Goal: Find specific page/section: Find specific page/section

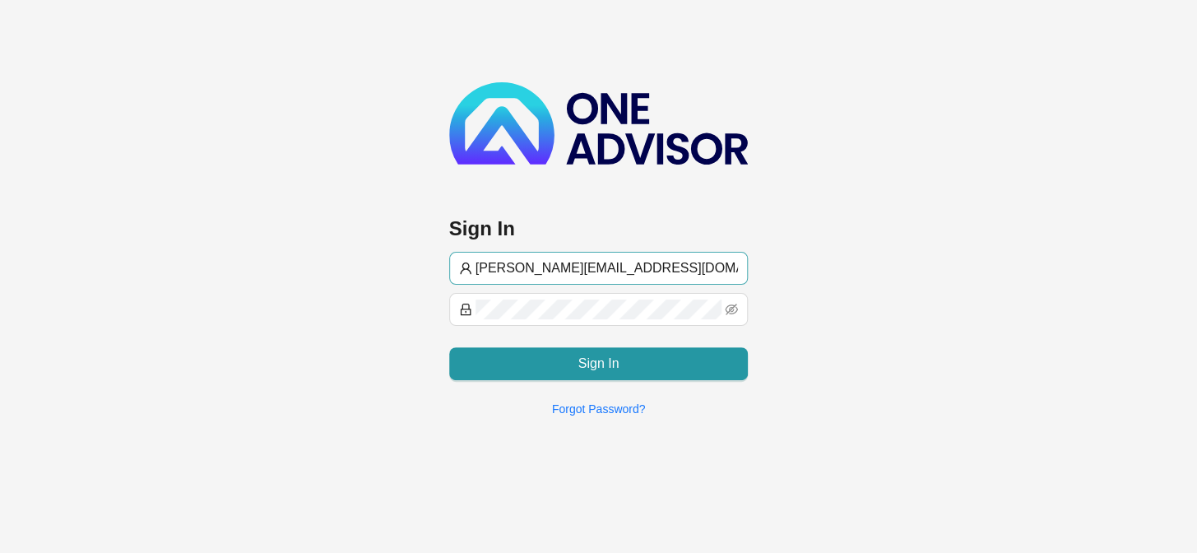
click at [502, 268] on input "[PERSON_NAME][EMAIL_ADDRESS][DOMAIN_NAME]" at bounding box center [607, 268] width 263 height 20
type input "[EMAIL_ADDRESS][DOMAIN_NAME]"
click at [988, 233] on div "Sign In [EMAIL_ADDRESS][DOMAIN_NAME] Sign In Forgot Password?" at bounding box center [598, 215] width 1197 height 430
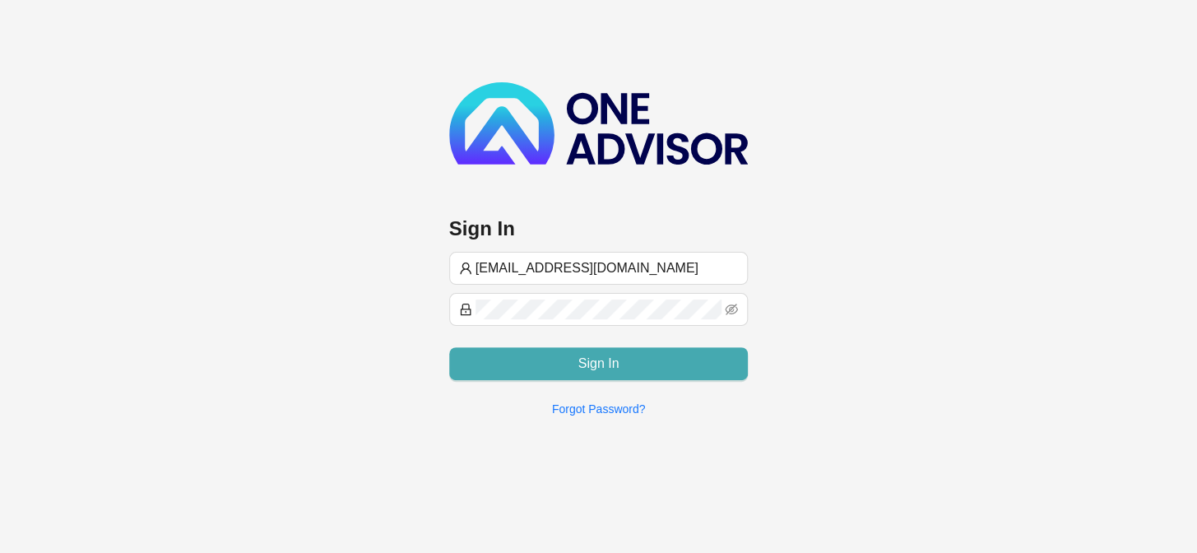
click at [560, 356] on button "Sign In" at bounding box center [599, 363] width 300 height 33
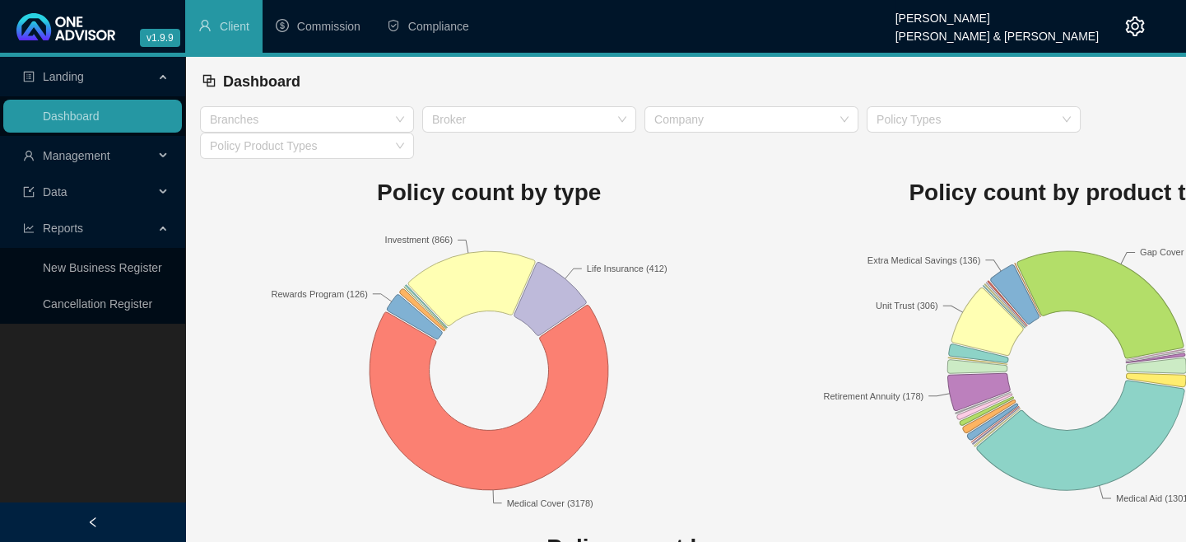
click at [66, 159] on span "Management" at bounding box center [76, 155] width 67 height 13
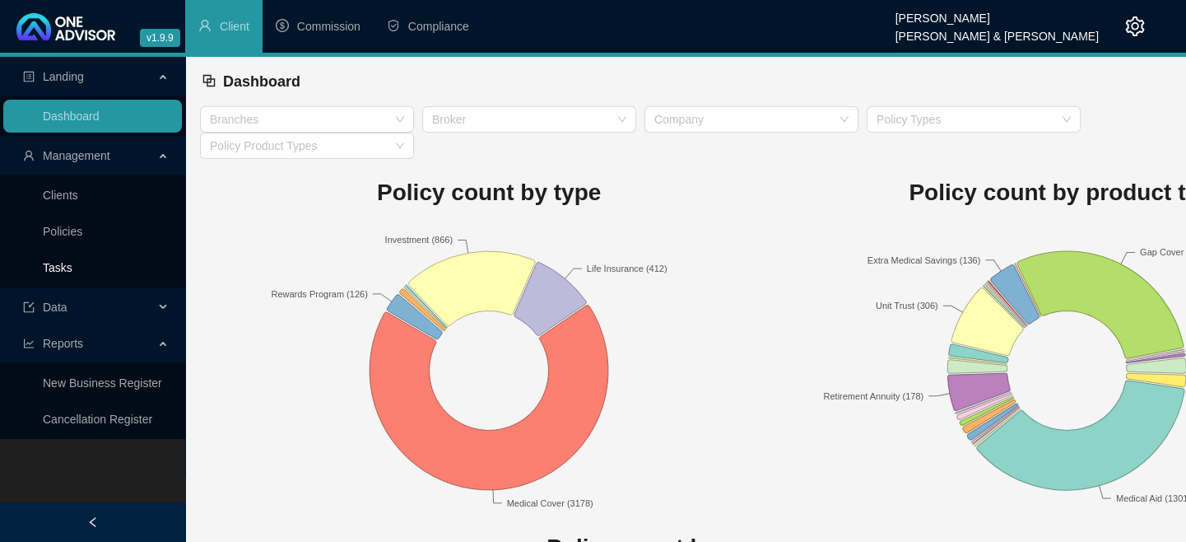
click at [67, 267] on link "Tasks" at bounding box center [58, 267] width 30 height 13
